Goal: Information Seeking & Learning: Understand process/instructions

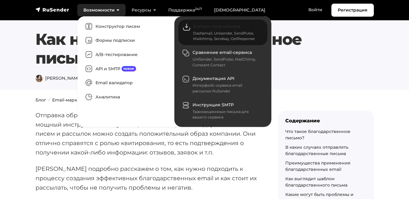
click at [186, 25] on link "Импорт получателей Dashamail, Unisender, SendPulse, Mailchimp, Sendsay, GetResp…" at bounding box center [222, 33] width 89 height 26
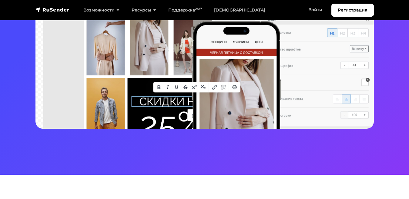
scroll to position [164, 0]
